Goal: Task Accomplishment & Management: Complete application form

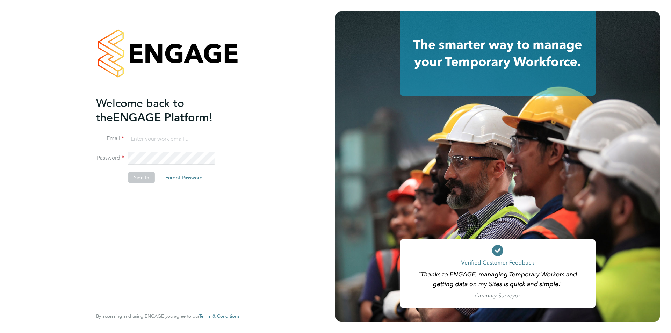
type input "Jessica@pcrnet.co.uk"
click at [146, 178] on button "Sign In" at bounding box center [141, 177] width 27 height 11
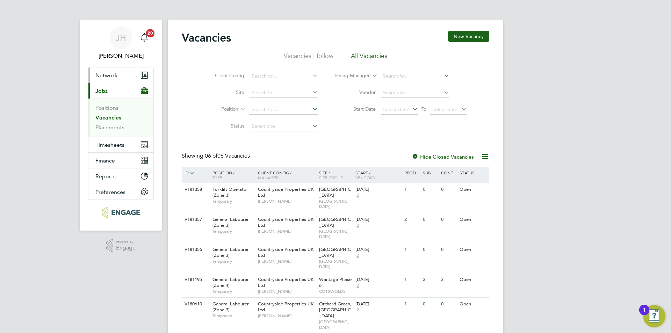
click at [134, 79] on button "Network" at bounding box center [120, 74] width 65 height 15
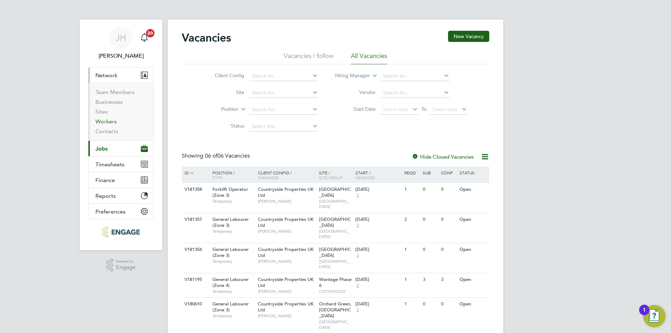
click at [109, 119] on link "Workers" at bounding box center [105, 121] width 21 height 7
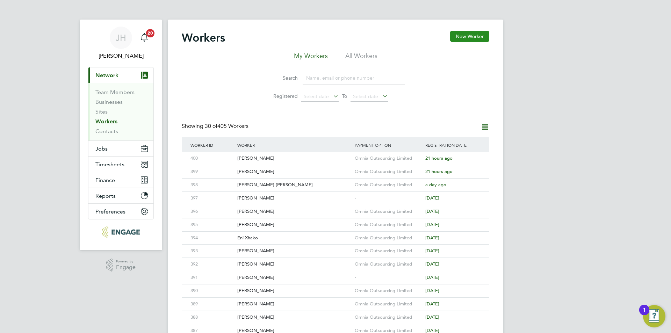
click at [474, 37] on button "New Worker" at bounding box center [469, 36] width 39 height 11
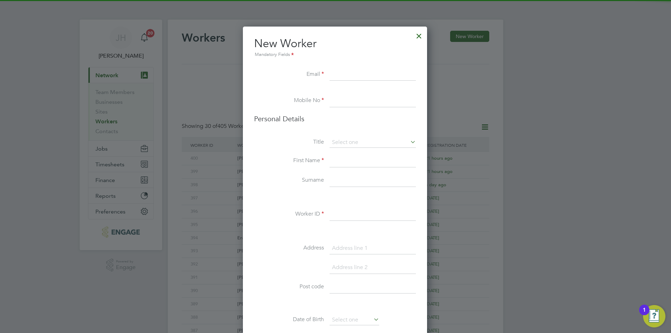
click at [345, 214] on input at bounding box center [373, 214] width 86 height 13
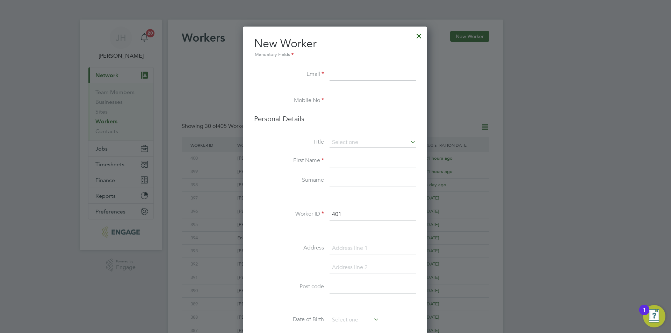
type input "401"
click at [361, 79] on input at bounding box center [373, 75] width 86 height 13
type input "[EMAIL_ADDRESS][DOMAIN_NAME]"
type input "02034342260"
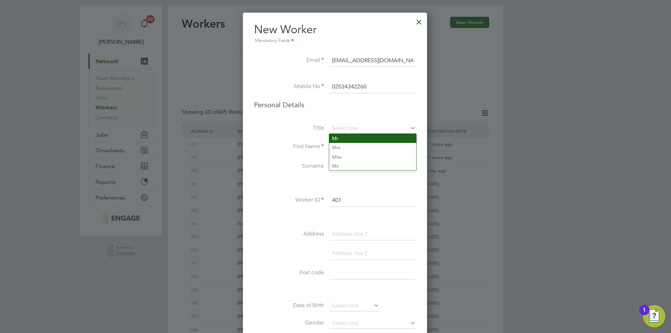
type input "Mr"
type input "Anthony"
type input "a"
type input "Masih"
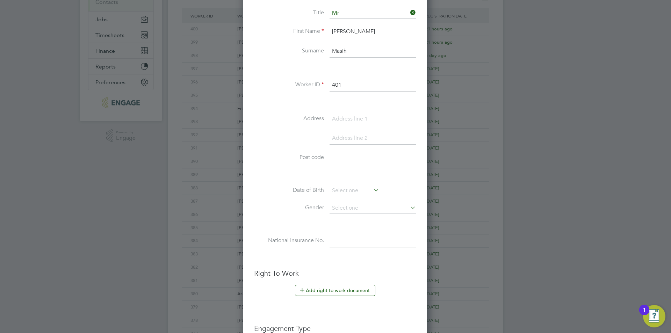
scroll to position [131, 0]
type input "56 Asquith Road"
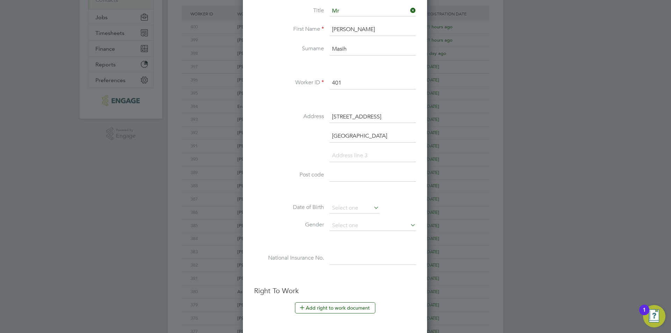
type input "Oxford"
type input "OX3 0AQ"
click at [339, 209] on input at bounding box center [355, 208] width 50 height 10
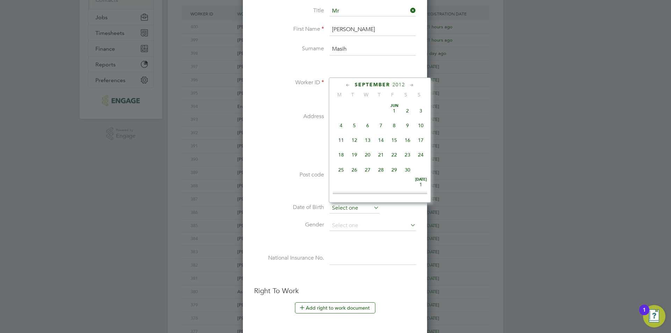
scroll to position [272, 0]
click at [399, 83] on span "2012" at bounding box center [399, 85] width 13 height 6
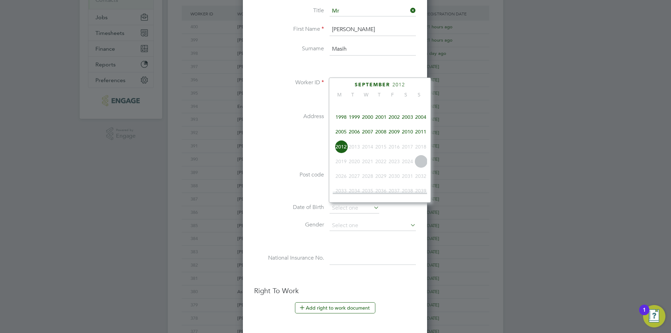
click at [342, 118] on span "1998" at bounding box center [341, 116] width 13 height 13
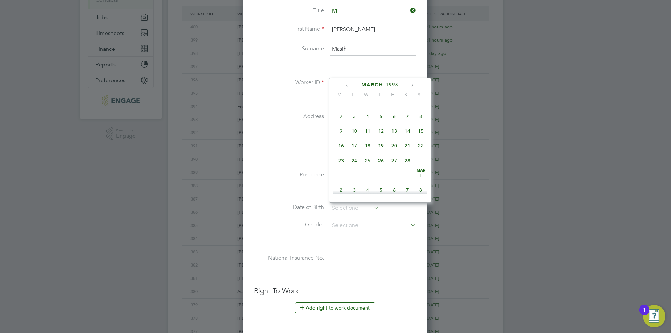
scroll to position [88, 0]
click at [394, 128] on span "13" at bounding box center [394, 125] width 13 height 13
type input "13 Feb 1998"
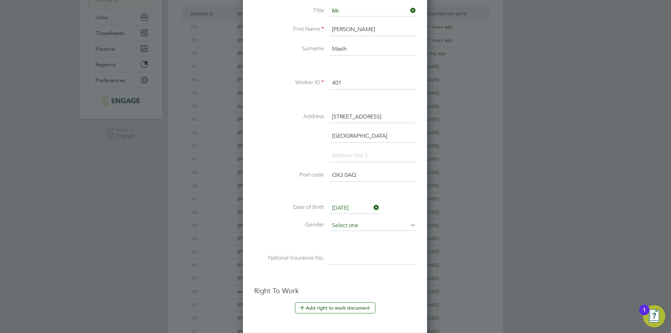
click at [369, 221] on input at bounding box center [373, 226] width 86 height 10
click at [356, 233] on li "Male" at bounding box center [372, 235] width 87 height 9
type input "Male"
click at [357, 258] on input at bounding box center [373, 258] width 86 height 13
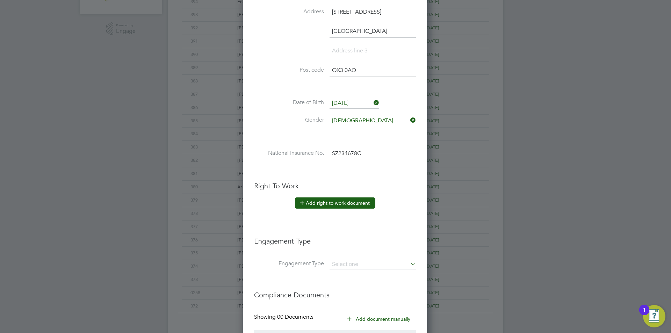
click at [333, 202] on button "Add right to work document" at bounding box center [335, 203] width 80 height 11
type input "SZ 23 46 78 C"
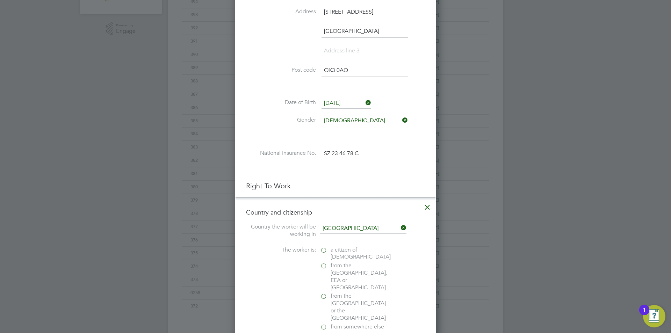
scroll to position [341, 0]
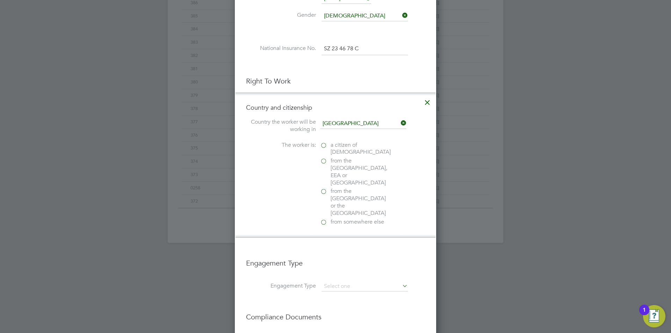
click at [344, 142] on span "a citizen of United Kingdom" at bounding box center [361, 149] width 60 height 15
click at [0, 0] on input "a citizen of United Kingdom" at bounding box center [0, 0] width 0 height 0
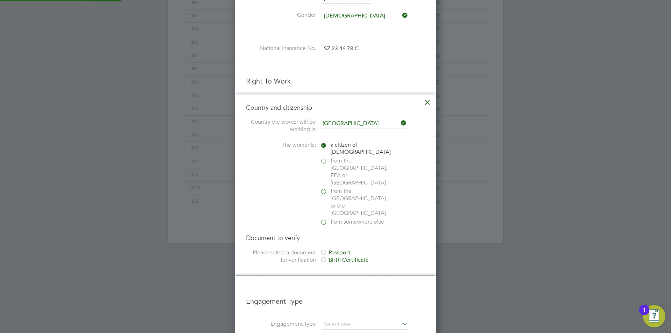
scroll to position [755, 202]
click at [400, 120] on icon at bounding box center [400, 123] width 0 height 10
click at [428, 104] on icon at bounding box center [427, 100] width 13 height 13
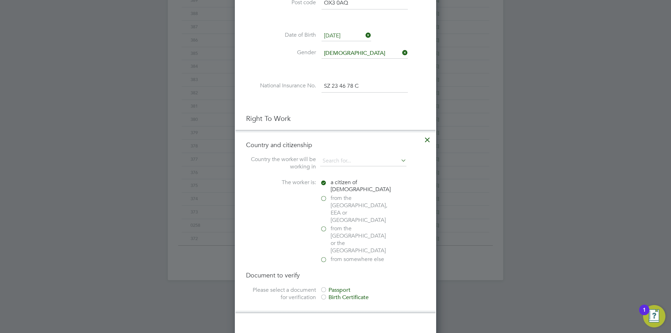
scroll to position [611, 185]
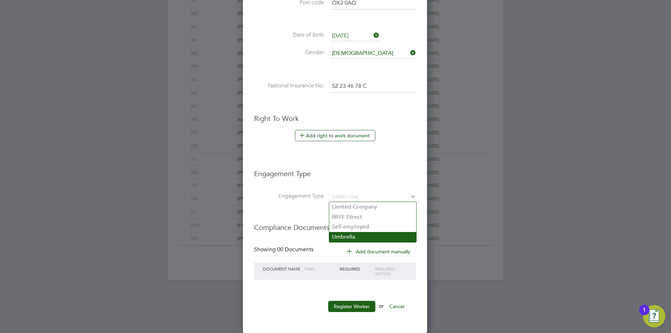
click at [353, 241] on li "Umbrella" at bounding box center [372, 237] width 87 height 10
type input "Umbrella"
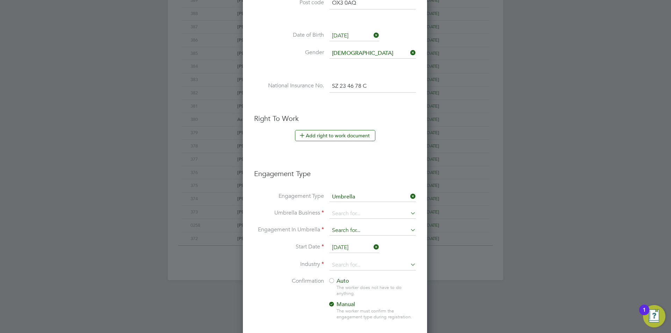
scroll to position [740, 185]
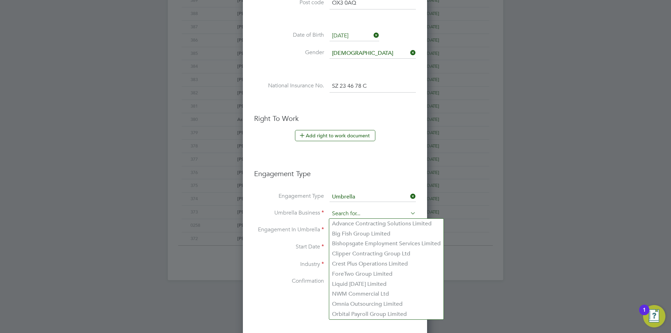
click at [367, 217] on input at bounding box center [373, 214] width 86 height 10
click at [367, 304] on li "Omnia Outsourcing Limited" at bounding box center [386, 304] width 114 height 10
type input "Omnia Outsourcing Limited"
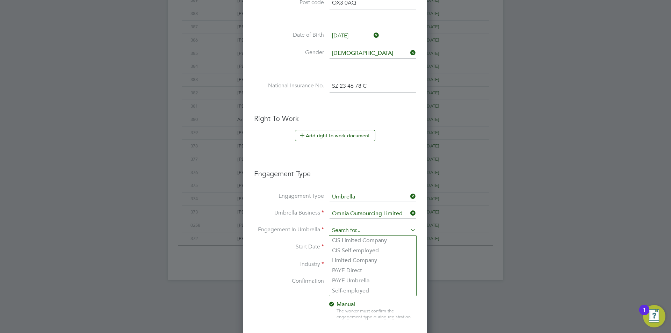
click at [369, 233] on input at bounding box center [373, 231] width 86 height 10
click at [367, 281] on li "PAYE Umbrella" at bounding box center [372, 281] width 87 height 10
type input "PAYE Umbrella"
click at [355, 257] on li "Start Date 26 Sep 2025" at bounding box center [335, 251] width 162 height 17
click at [354, 261] on input at bounding box center [373, 265] width 86 height 10
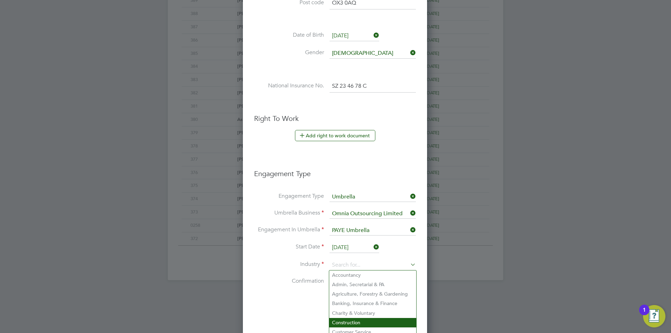
click at [352, 319] on li "Construction" at bounding box center [372, 322] width 87 height 9
type input "Construction"
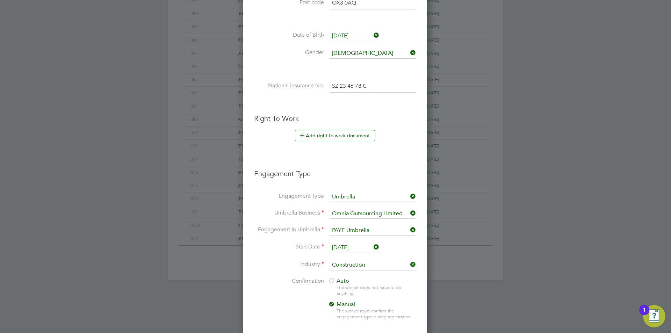
click at [333, 283] on div at bounding box center [331, 281] width 7 height 7
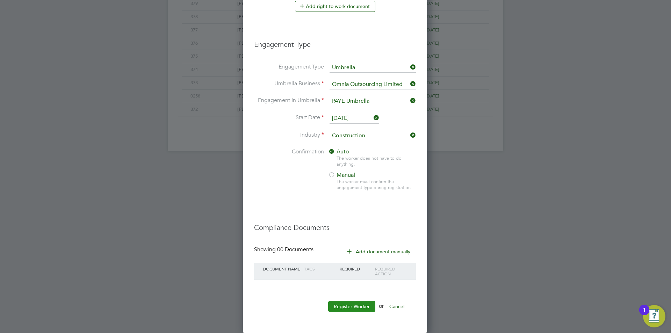
click at [362, 306] on button "Register Worker" at bounding box center [351, 306] width 47 height 11
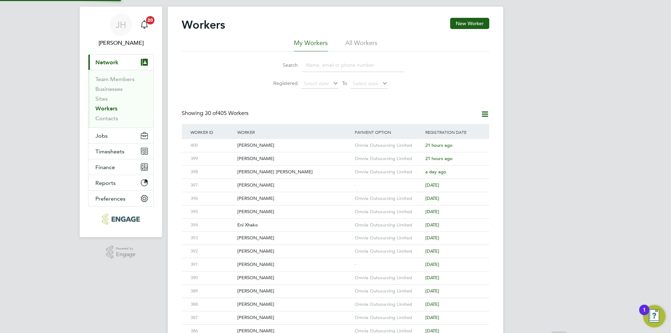
scroll to position [0, 0]
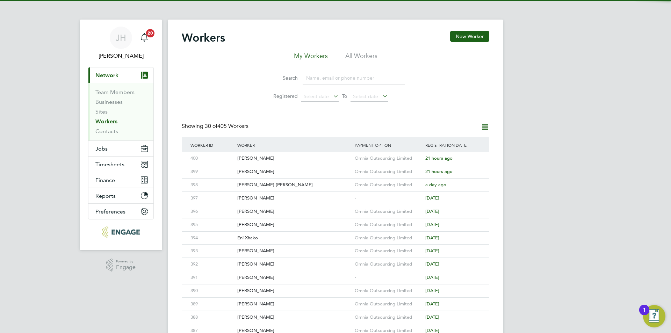
click at [534, 205] on div "JH Jess Hogan Notifications 20 Applications: Current page: Network Team Members…" at bounding box center [335, 298] width 671 height 596
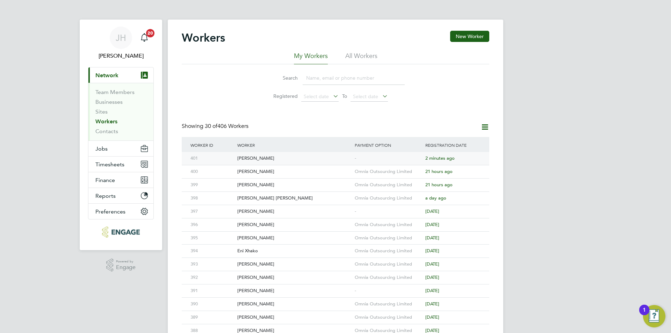
click at [380, 159] on div "-" at bounding box center [388, 158] width 71 height 13
click at [544, 132] on div "JH Jess Hogan Notifications 20 Applications: Current page: Network Team Members…" at bounding box center [335, 298] width 671 height 596
click at [114, 145] on button "Jobs" at bounding box center [120, 148] width 65 height 15
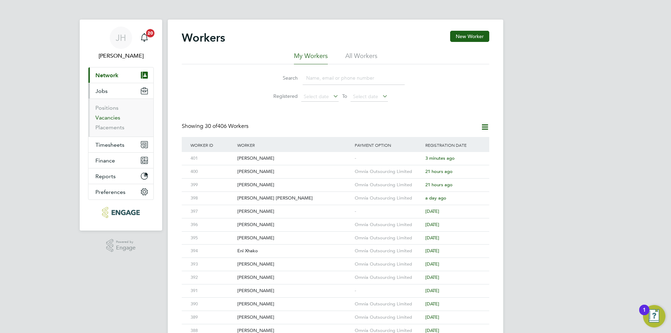
click at [105, 121] on link "Vacancies" at bounding box center [107, 117] width 25 height 7
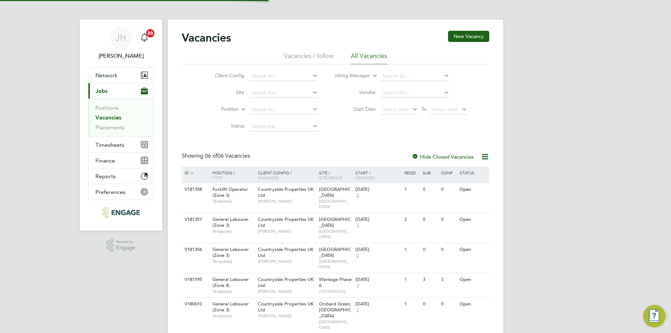
scroll to position [28, 0]
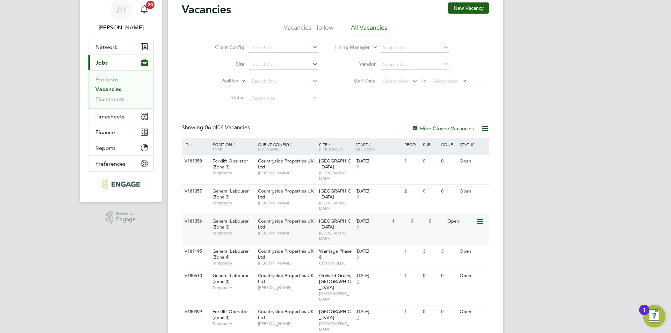
click at [392, 215] on div "1" at bounding box center [400, 221] width 18 height 13
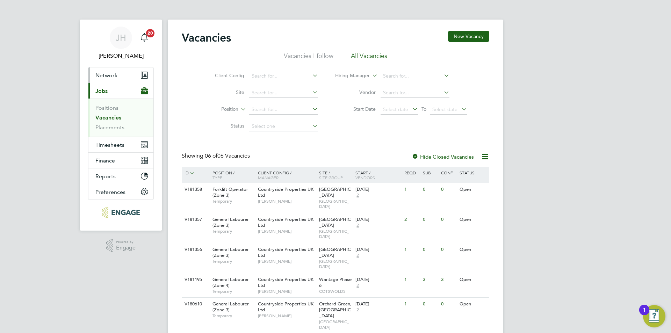
click at [121, 78] on button "Network" at bounding box center [120, 74] width 65 height 15
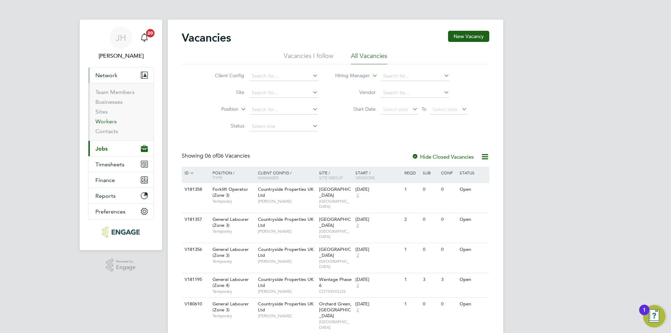
click at [111, 118] on link "Workers" at bounding box center [105, 121] width 21 height 7
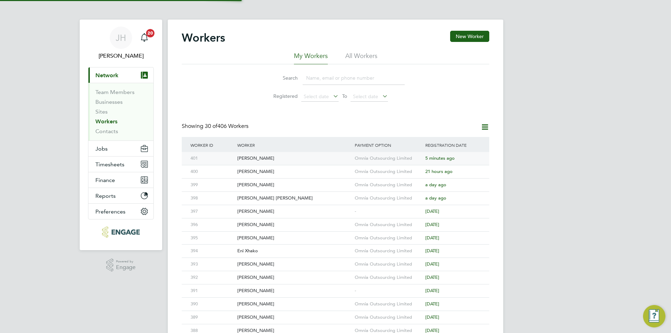
click at [394, 159] on div "Omnia Outsourcing Limited" at bounding box center [388, 158] width 71 height 13
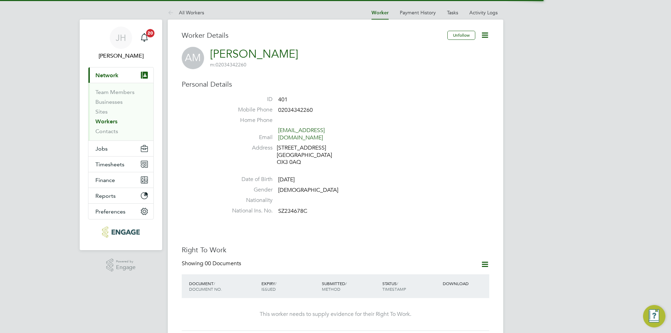
scroll to position [175, 0]
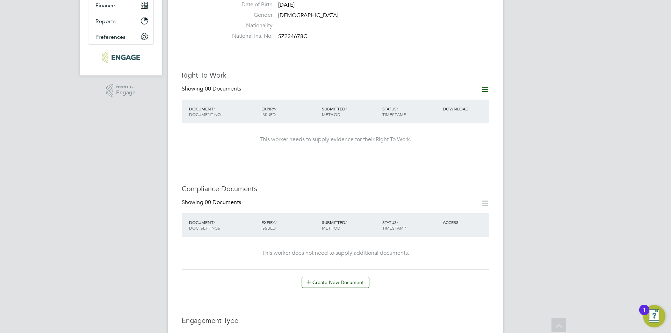
click at [485, 85] on icon at bounding box center [485, 89] width 9 height 9
click at [444, 101] on li "Add Right To Work Document" at bounding box center [446, 100] width 84 height 10
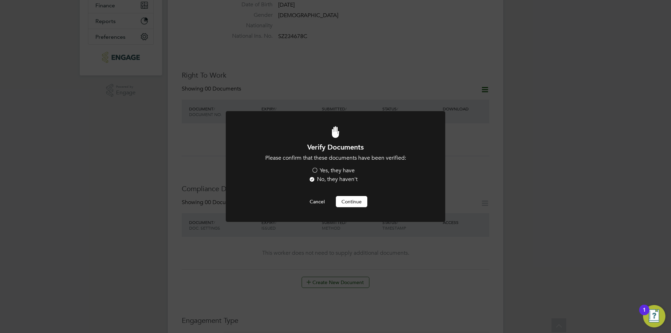
click at [328, 172] on label "Yes, they have" at bounding box center [333, 170] width 43 height 7
click at [0, 0] on input "Yes, they have" at bounding box center [0, 0] width 0 height 0
click at [347, 203] on button "Continue" at bounding box center [351, 201] width 31 height 11
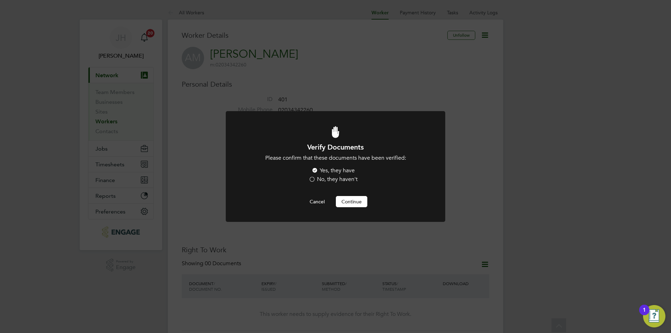
scroll to position [175, 0]
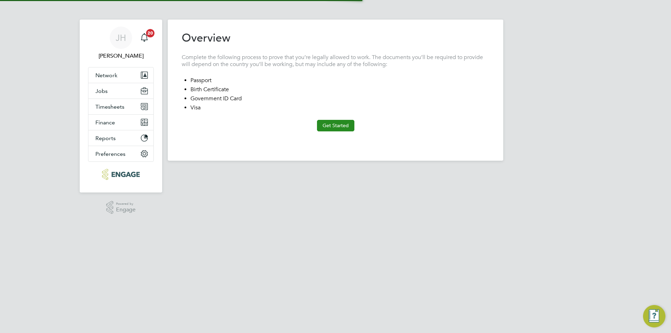
click at [333, 128] on button "Get Started" at bounding box center [335, 125] width 37 height 11
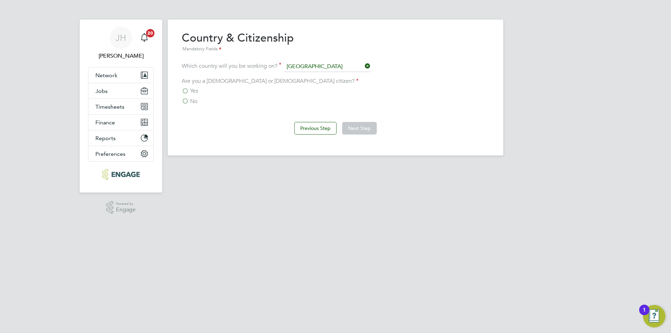
click at [195, 100] on span "No" at bounding box center [193, 101] width 7 height 7
click at [0, 0] on input "No" at bounding box center [0, 0] width 0 height 0
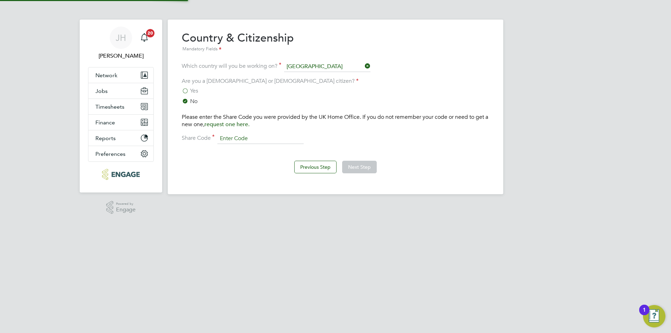
click at [244, 143] on input at bounding box center [261, 139] width 86 height 10
type input "W4NZYX3YR"
click at [366, 170] on button "Next Step" at bounding box center [359, 167] width 35 height 13
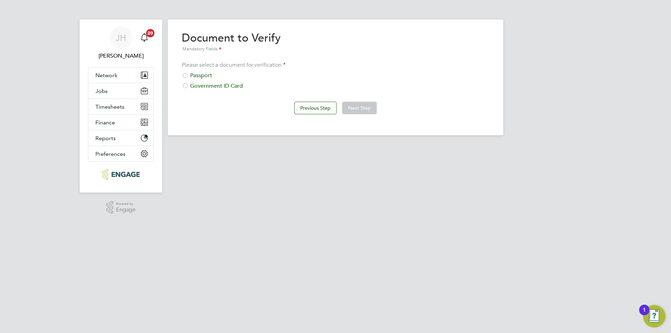
click at [211, 74] on div "Passport" at bounding box center [336, 75] width 308 height 7
click at [370, 112] on button "Next Step" at bounding box center [359, 108] width 35 height 13
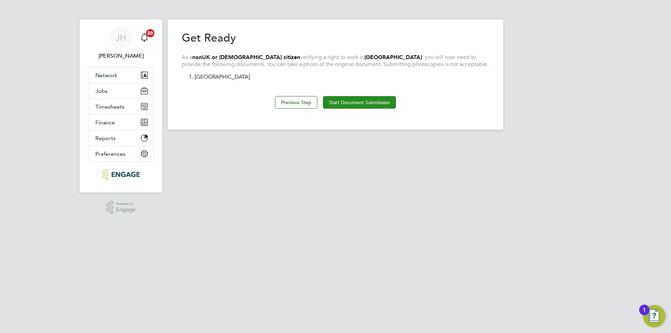
click at [357, 104] on button "Start Document Submission" at bounding box center [359, 102] width 73 height 13
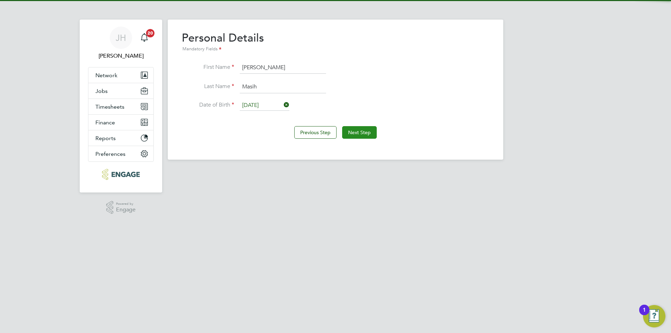
click at [359, 136] on button "Next Step" at bounding box center [359, 132] width 35 height 13
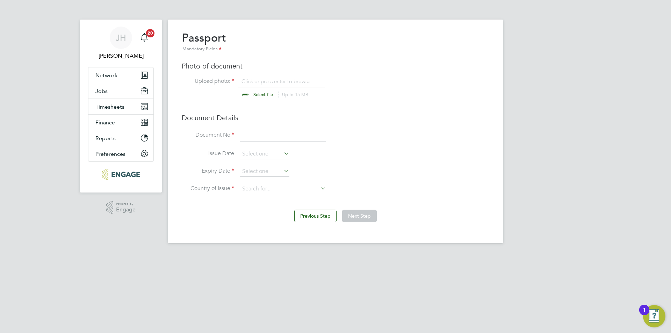
scroll to position [9, 87]
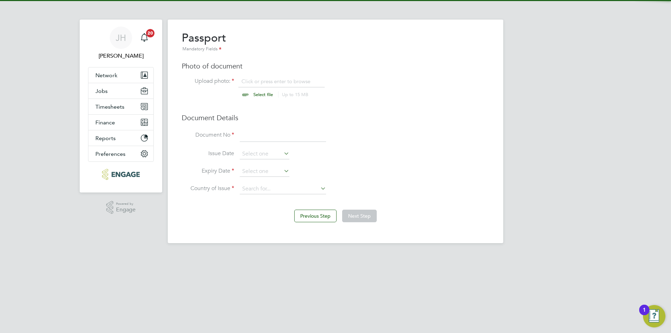
click at [281, 86] on input "file" at bounding box center [270, 88] width 110 height 21
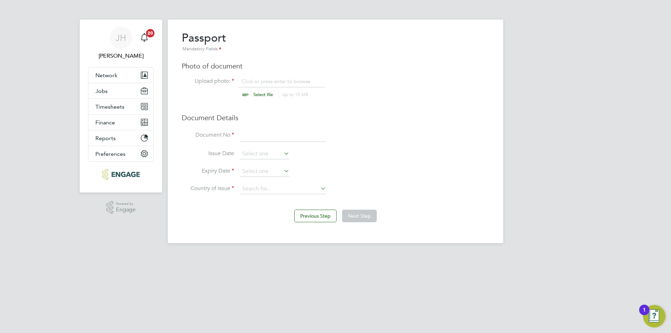
type input "C:\fakepath\passport.jpg"
click at [265, 135] on input at bounding box center [283, 135] width 86 height 13
type input "YC4196296"
click at [274, 167] on input at bounding box center [265, 171] width 50 height 10
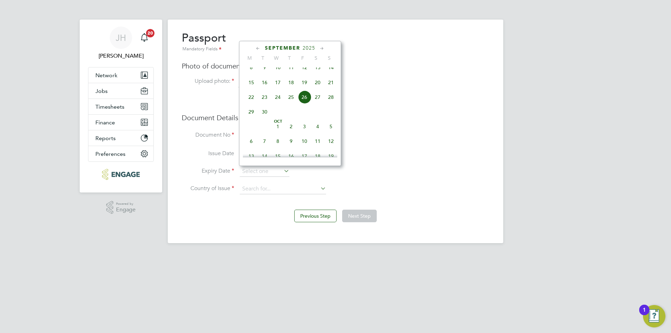
click at [308, 49] on span "2025" at bounding box center [309, 48] width 13 height 6
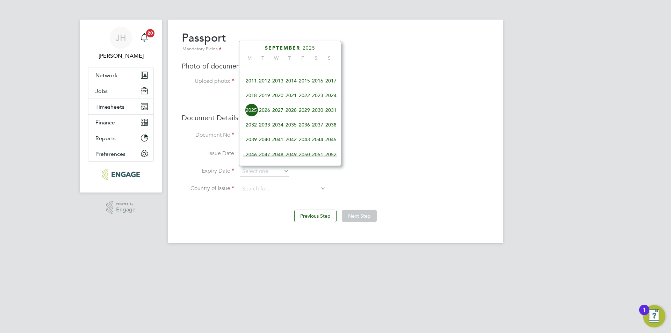
click at [282, 129] on span "2034" at bounding box center [277, 124] width 13 height 13
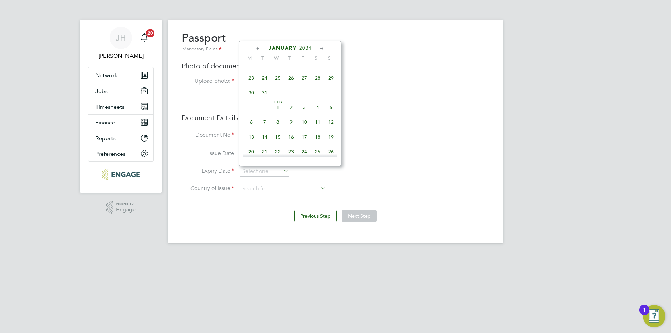
scroll to position [94, 0]
click at [281, 100] on span "18" at bounding box center [277, 98] width 13 height 13
type input "18 Jan 2034"
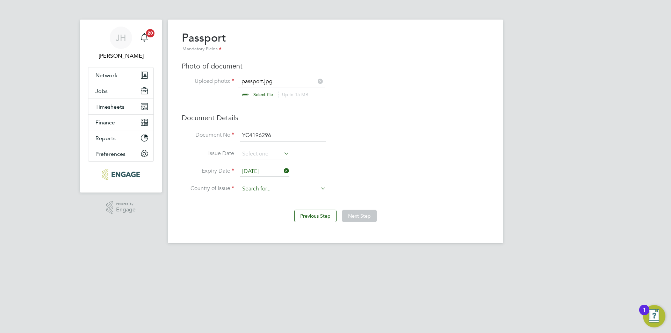
click at [277, 191] on input at bounding box center [283, 189] width 86 height 10
click at [274, 198] on li "Ital y" at bounding box center [283, 198] width 87 height 9
type input "Italy"
click at [352, 219] on button "Next Step" at bounding box center [359, 216] width 35 height 13
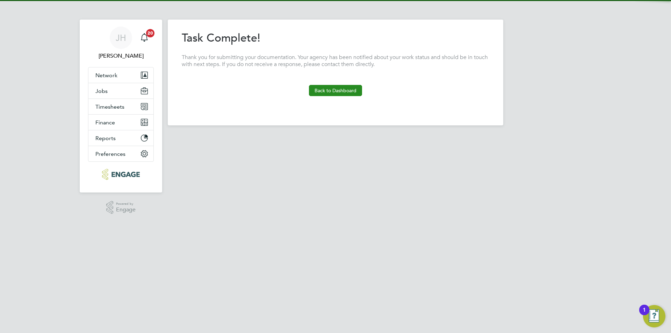
click at [337, 89] on button "Back to Dashboard" at bounding box center [335, 90] width 53 height 11
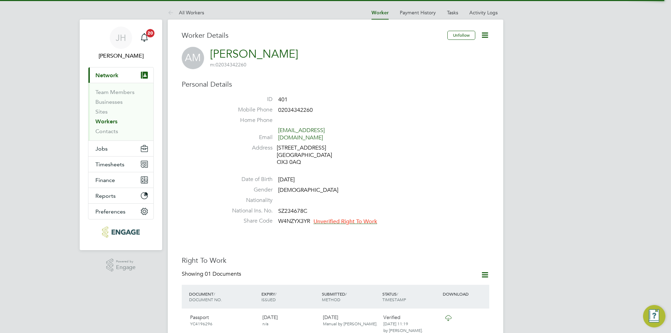
scroll to position [35, 0]
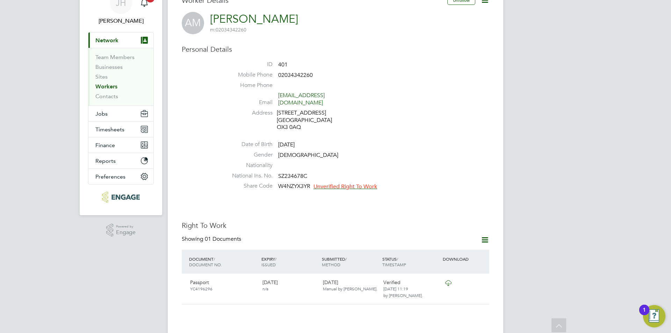
click at [358, 183] on span "Unverified Right To Work" at bounding box center [346, 186] width 64 height 7
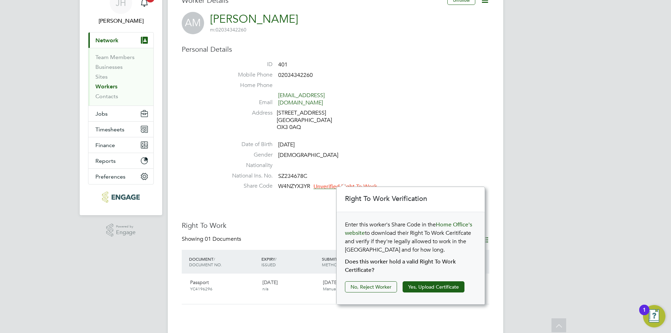
scroll to position [7, 64]
click at [435, 291] on button "Yes, Upload Certificate" at bounding box center [434, 286] width 62 height 11
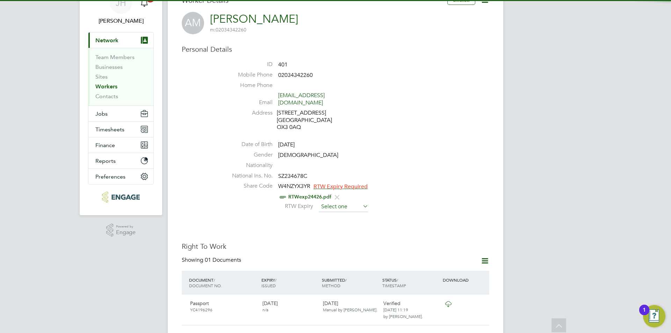
click at [349, 202] on input at bounding box center [344, 207] width 50 height 10
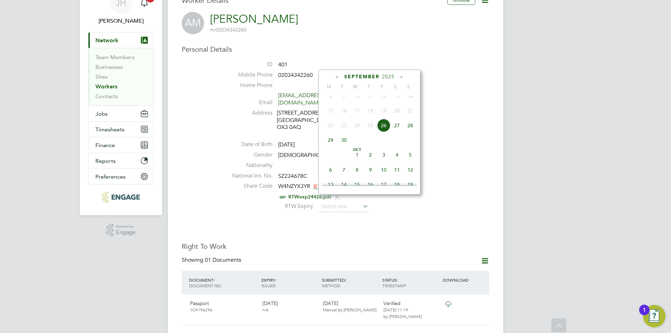
click at [385, 77] on span "2025" at bounding box center [388, 77] width 13 height 6
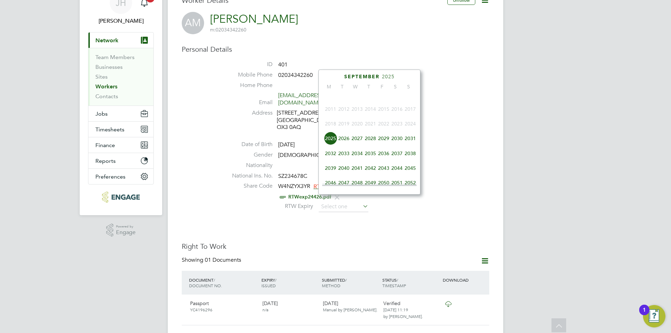
click at [342, 145] on span "2026" at bounding box center [343, 138] width 13 height 13
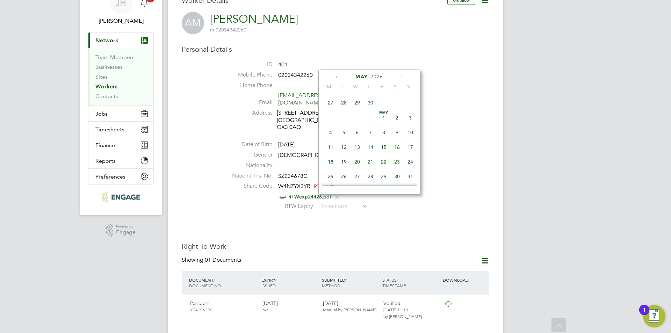
scroll to position [77, 0]
click at [387, 160] on span "24" at bounding box center [383, 157] width 13 height 13
type input "24 Apr 2026"
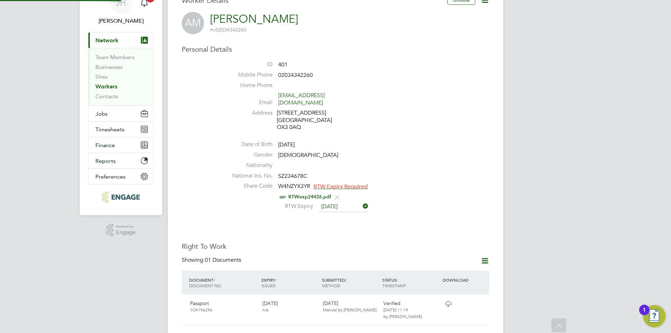
scroll to position [3, 3]
click at [427, 242] on h3 "Right To Work" at bounding box center [336, 246] width 308 height 9
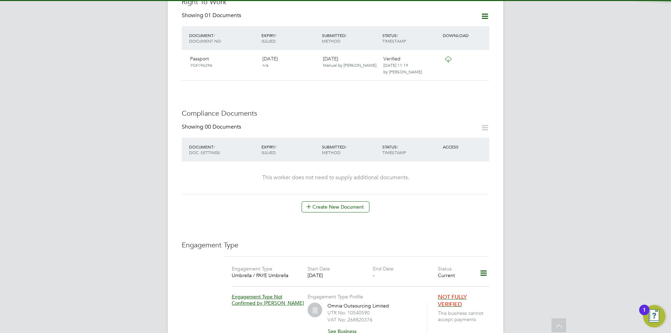
scroll to position [385, 0]
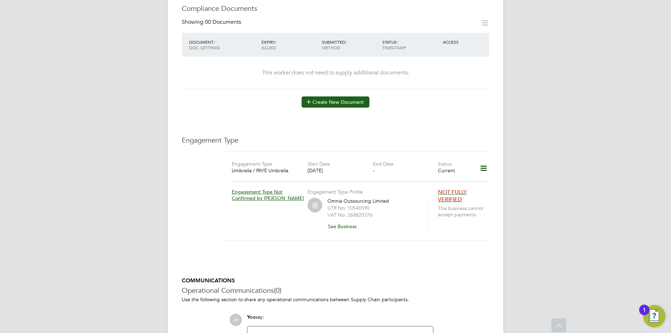
click at [342, 97] on button "Create New Document" at bounding box center [336, 102] width 68 height 11
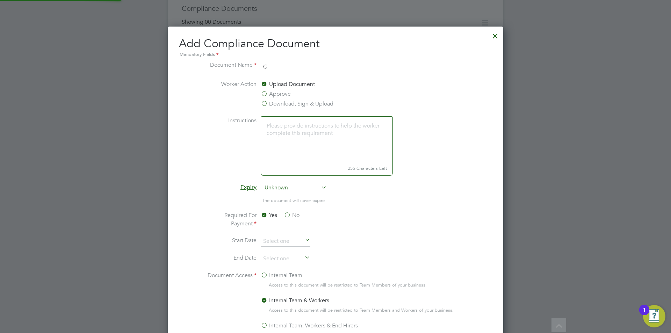
scroll to position [367, 336]
type input "CSCS"
click at [277, 94] on label "Approve" at bounding box center [276, 94] width 30 height 8
click at [0, 0] on input "Approve" at bounding box center [0, 0] width 0 height 0
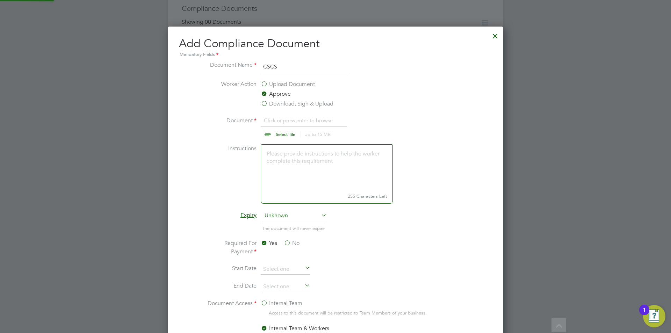
scroll to position [10, 87]
click at [278, 122] on input "file" at bounding box center [292, 126] width 110 height 21
type input "C:\fakepath\CITB.jpg"
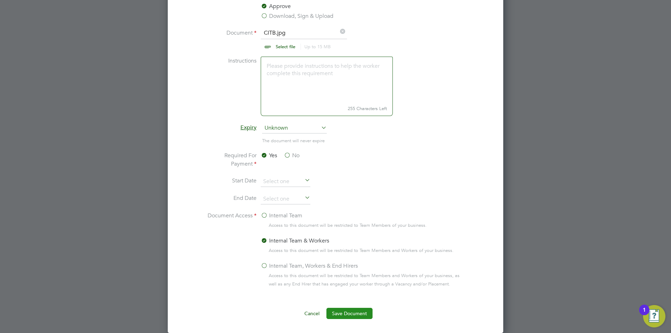
click at [350, 313] on button "Save Document" at bounding box center [350, 313] width 46 height 11
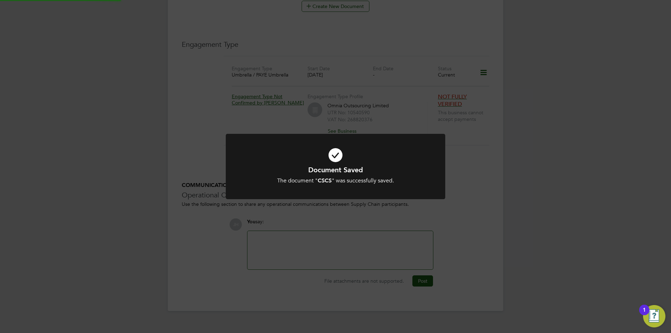
click at [578, 183] on div "Document Saved The document " CSCS " was successfully saved. Cancel Okay" at bounding box center [335, 166] width 671 height 333
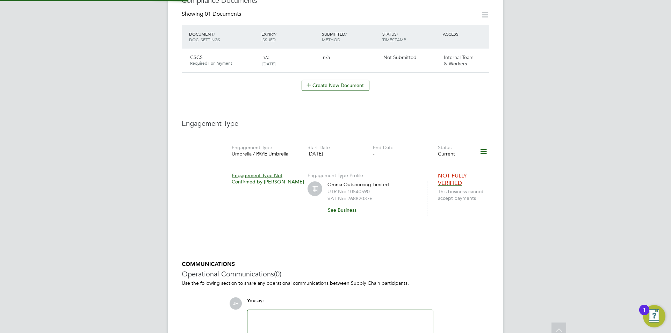
scroll to position [385, 0]
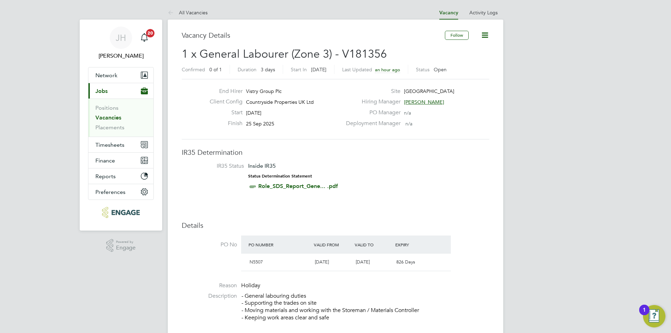
click at [394, 186] on li "IR35 Status Inside IR35 Status Determination Statement Role_SDS_Report_Gene... …" at bounding box center [336, 178] width 294 height 30
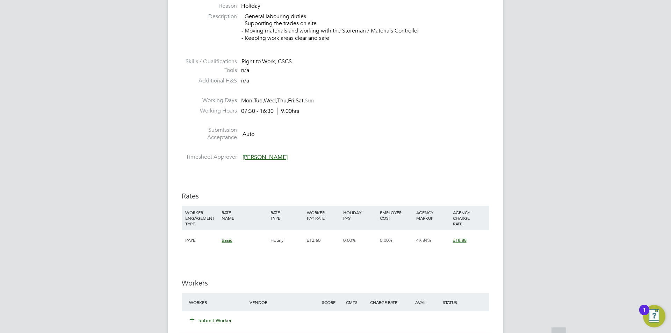
scroll to position [455, 0]
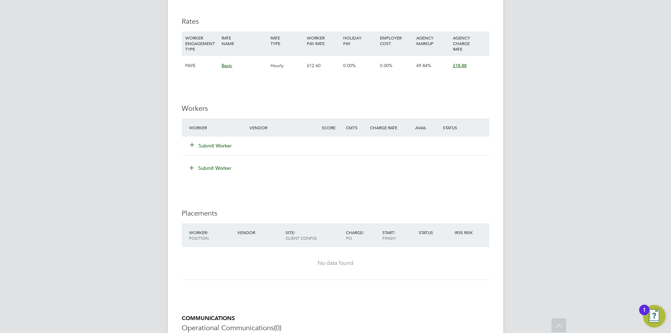
click at [224, 144] on button "Submit Worker" at bounding box center [211, 145] width 42 height 7
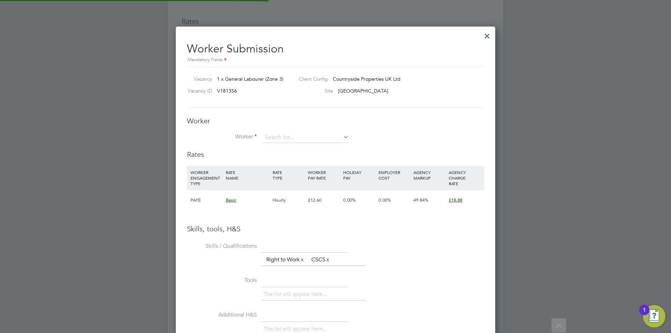
scroll to position [442, 320]
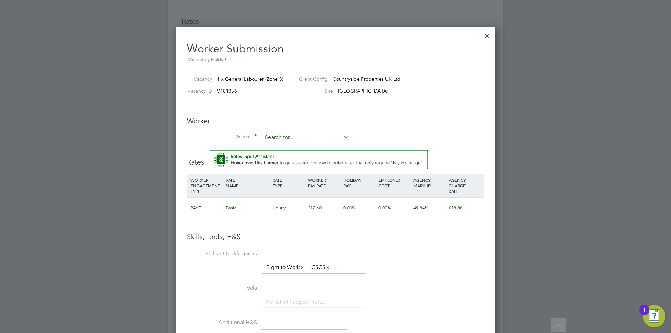
click at [311, 135] on input at bounding box center [306, 138] width 86 height 10
click at [310, 145] on li "[PERSON_NAME] (401)" at bounding box center [305, 147] width 87 height 9
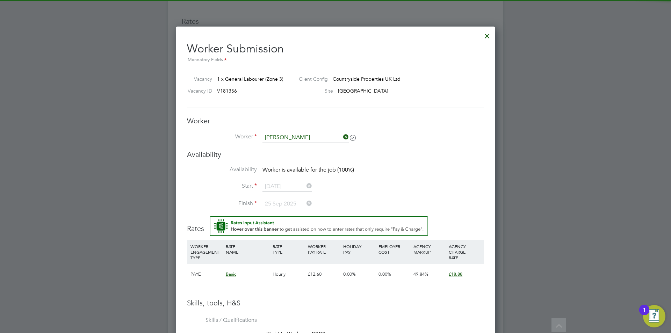
type input "[PERSON_NAME] (401)"
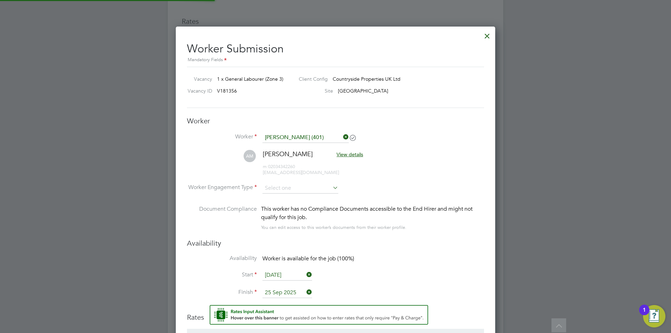
scroll to position [605, 320]
drag, startPoint x: 297, startPoint y: 198, endPoint x: 303, endPoint y: 190, distance: 10.0
click at [297, 198] on li "Worker Engagement Type" at bounding box center [335, 194] width 297 height 22
click at [303, 190] on input at bounding box center [301, 188] width 76 height 10
click at [295, 207] on li "PAYE" at bounding box center [300, 207] width 77 height 9
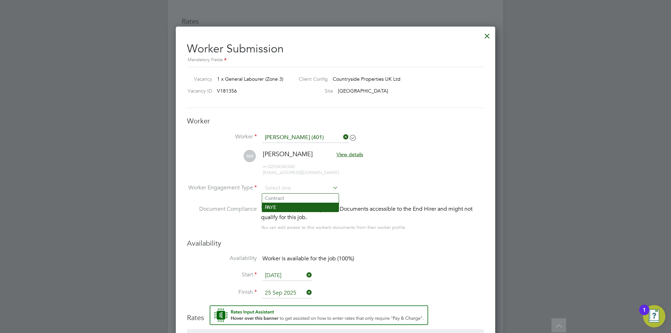
type input "PAYE"
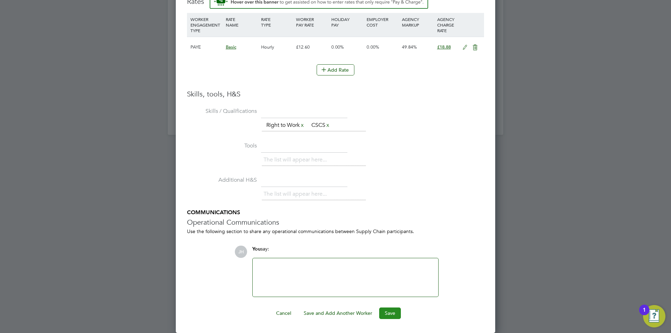
click at [392, 311] on button "Save" at bounding box center [390, 313] width 22 height 11
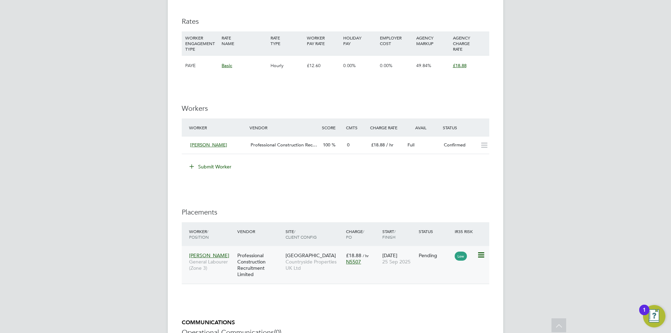
click at [480, 256] on icon at bounding box center [480, 255] width 7 height 8
click at [442, 299] on li "Start" at bounding box center [449, 299] width 72 height 10
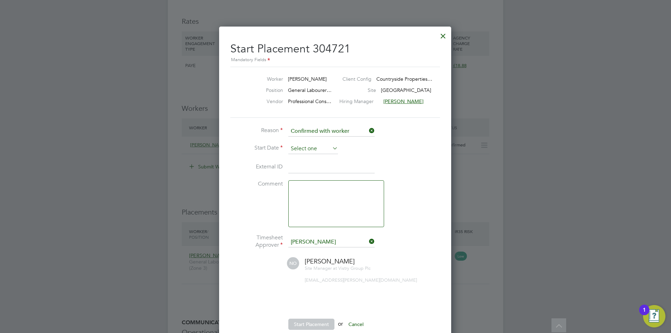
click at [317, 149] on input at bounding box center [313, 149] width 50 height 10
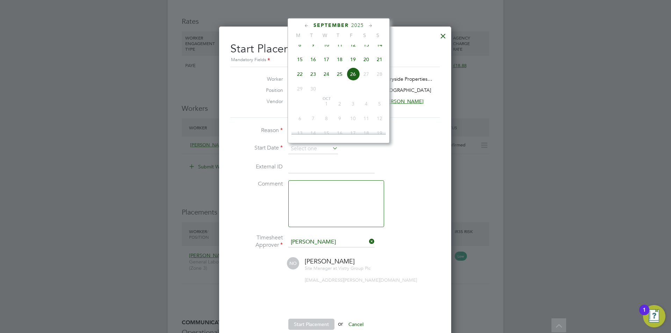
click at [313, 81] on span "23" at bounding box center [313, 73] width 13 height 13
type input "[DATE]"
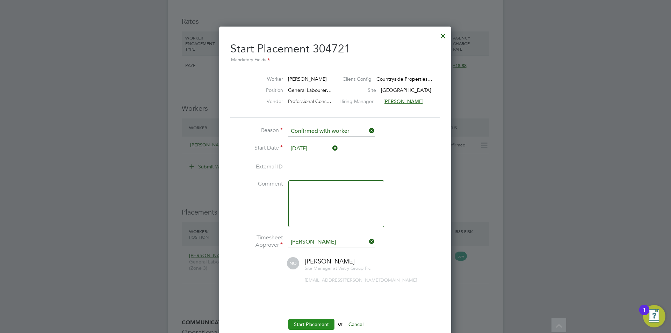
click at [315, 328] on button "Start Placement" at bounding box center [311, 324] width 46 height 11
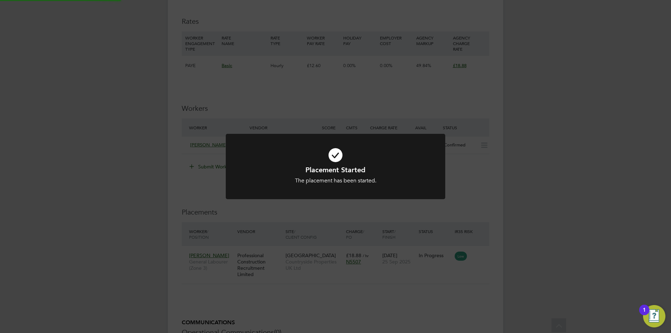
click at [534, 251] on div "Placement Started The placement has been started. Cancel Okay" at bounding box center [335, 166] width 671 height 333
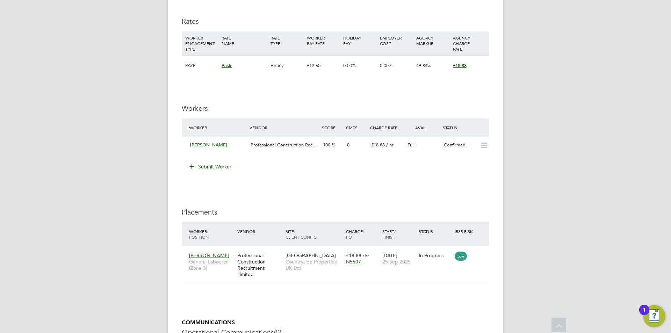
click at [602, 187] on div "[PERSON_NAME] Notifications 20 Applications: Network Team Members Businesses Si…" at bounding box center [335, 6] width 671 height 922
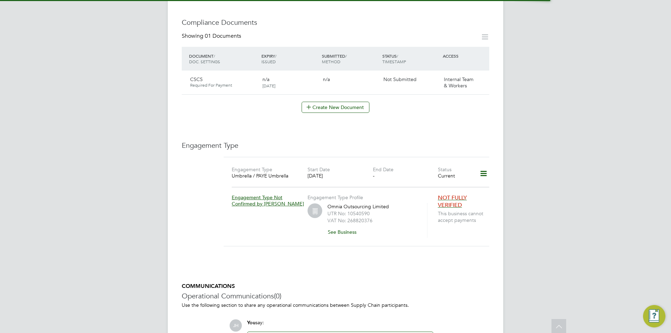
scroll to position [454, 0]
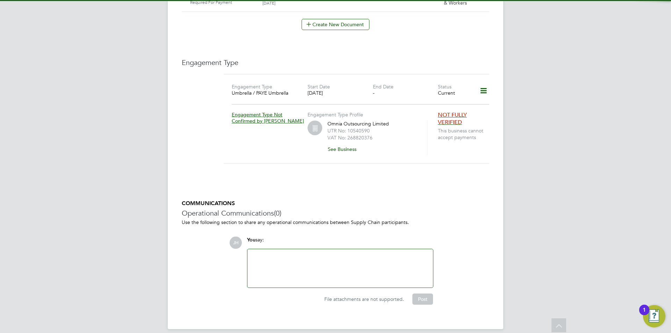
click at [311, 257] on div at bounding box center [340, 269] width 177 height 30
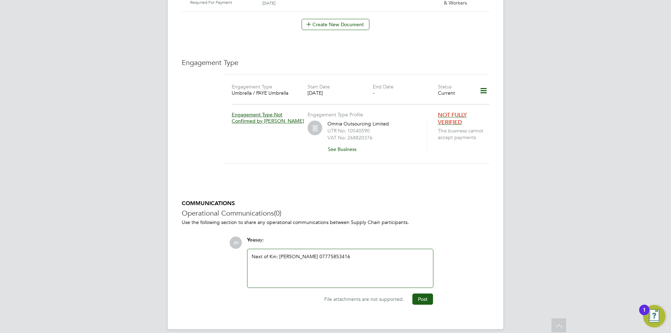
click at [311, 254] on div "Next of Kin: [PERSON_NAME] 07775853416" at bounding box center [340, 269] width 177 height 30
click at [306, 254] on div "Next of Kin: [PERSON_NAME] 07775853 416" at bounding box center [340, 269] width 177 height 30
click at [304, 254] on div "Next of Kin: Sahil 07775853 416" at bounding box center [340, 269] width 177 height 30
click at [429, 294] on button "Post" at bounding box center [423, 299] width 21 height 11
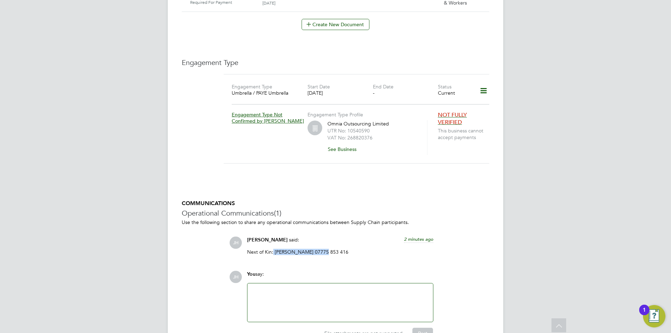
drag, startPoint x: 321, startPoint y: 244, endPoint x: 274, endPoint y: 245, distance: 47.6
click at [274, 249] on p "Next of Kin: Sahil 07775 853 416" at bounding box center [340, 252] width 186 height 6
copy p "Sahil 07775 853 416"
click at [440, 200] on h5 "COMMUNICATIONS" at bounding box center [336, 203] width 308 height 7
